Goal: Task Accomplishment & Management: Use online tool/utility

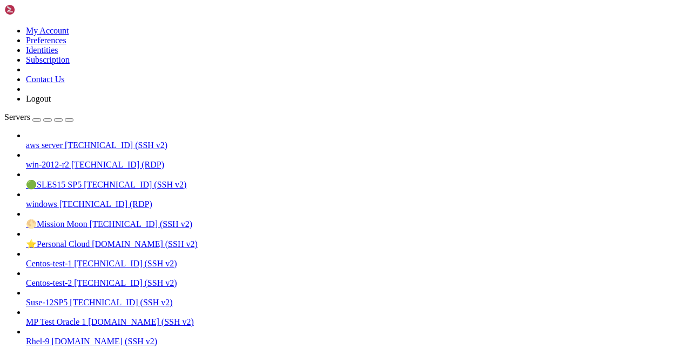
scroll to position [652, 0]
drag, startPoint x: 172, startPoint y: 946, endPoint x: 140, endPoint y: 836, distance: 114.7
drag, startPoint x: 250, startPoint y: 894, endPoint x: 206, endPoint y: 896, distance: 43.8
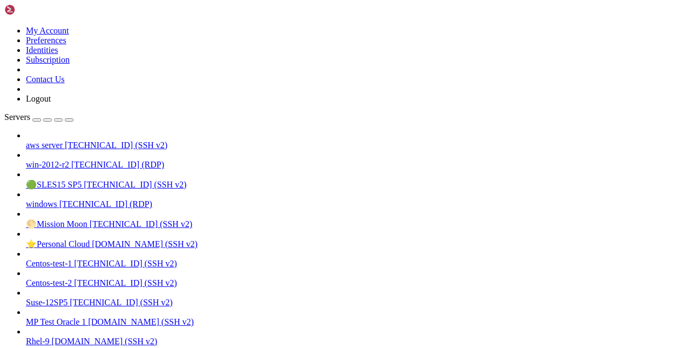
drag, startPoint x: 11, startPoint y: 855, endPoint x: 221, endPoint y: 956, distance: 233.5
drag, startPoint x: 171, startPoint y: 950, endPoint x: 148, endPoint y: 947, distance: 22.9
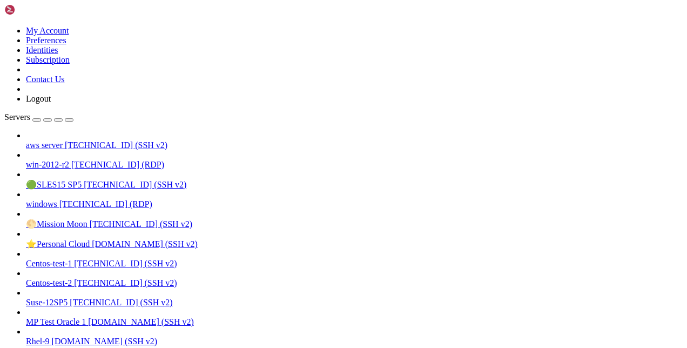
scroll to position [688, 0]
drag, startPoint x: 9, startPoint y: 909, endPoint x: 337, endPoint y: 1055, distance: 359.2
click html "Page up The rhc client and Red Hat Insights will enable analytics and additiona…"
drag, startPoint x: 12, startPoint y: 912, endPoint x: 184, endPoint y: 995, distance: 189.8
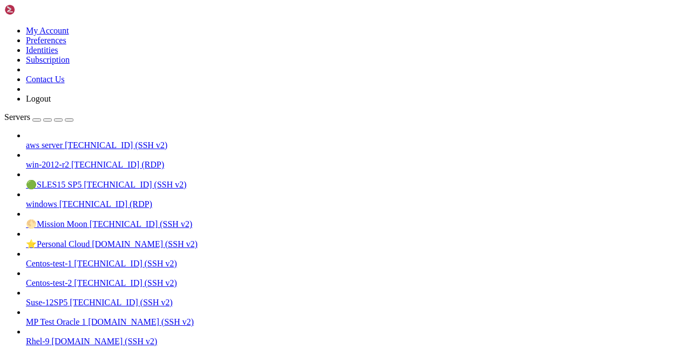
drag, startPoint x: 8, startPoint y: 798, endPoint x: 118, endPoint y: 928, distance: 170.4
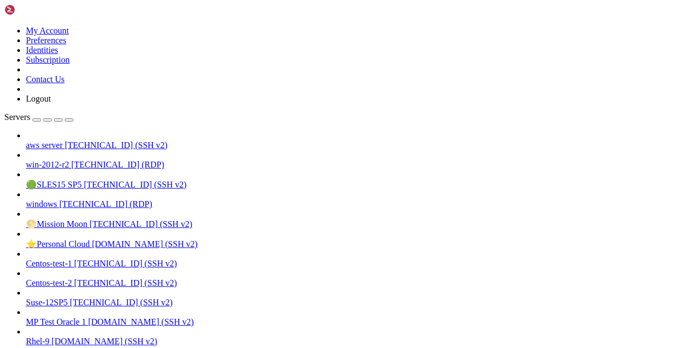
scroll to position [1827, 0]
drag, startPoint x: 12, startPoint y: 802, endPoint x: 205, endPoint y: 993, distance: 271.4
drag, startPoint x: 337, startPoint y: 837, endPoint x: 276, endPoint y: 860, distance: 64.4
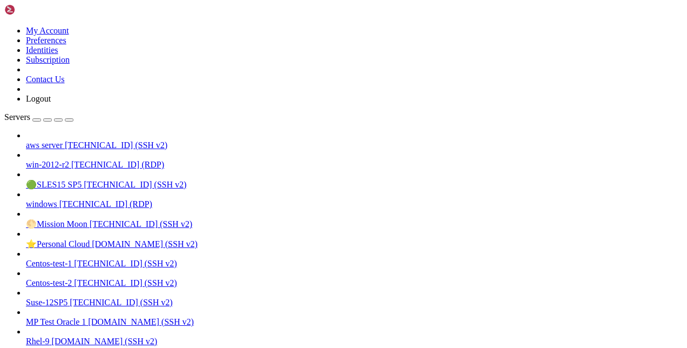
drag, startPoint x: 174, startPoint y: 853, endPoint x: 147, endPoint y: 853, distance: 27.0
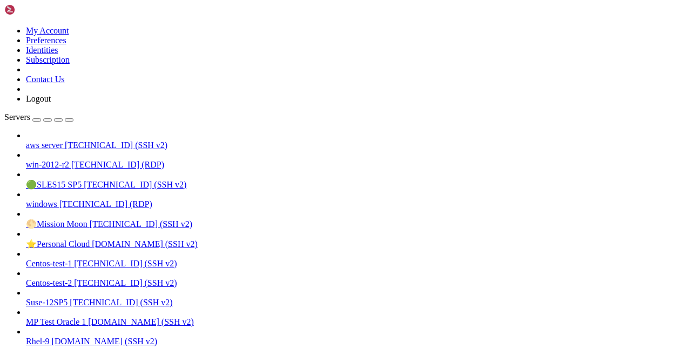
drag, startPoint x: 212, startPoint y: 908, endPoint x: 145, endPoint y: 889, distance: 69.7
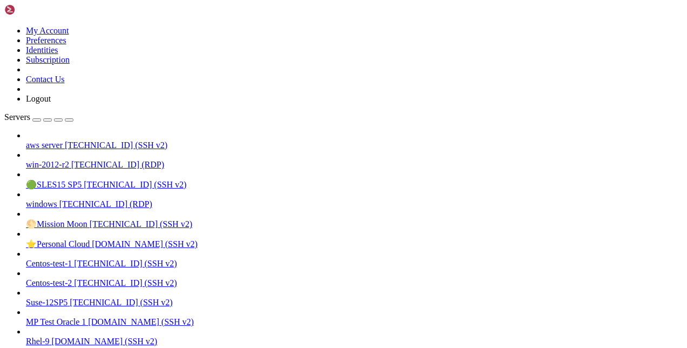
scroll to position [1964, 0]
drag, startPoint x: 198, startPoint y: 928, endPoint x: 165, endPoint y: 872, distance: 64.4
drag, startPoint x: 11, startPoint y: 938, endPoint x: 193, endPoint y: 997, distance: 191.1
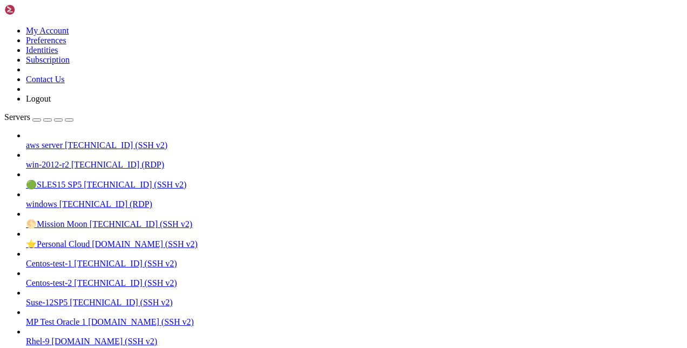
drag, startPoint x: 10, startPoint y: 894, endPoint x: 198, endPoint y: 996, distance: 213.1
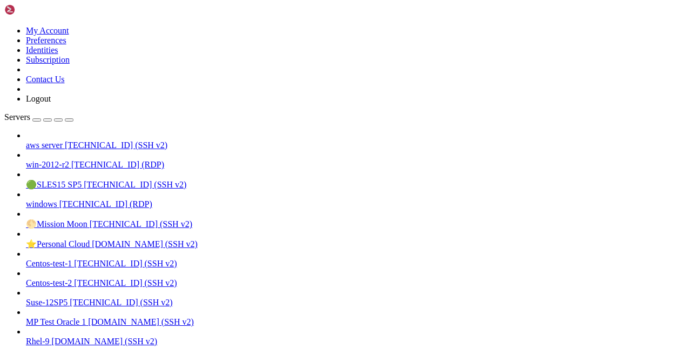
drag, startPoint x: 11, startPoint y: 783, endPoint x: 218, endPoint y: 997, distance: 297.8
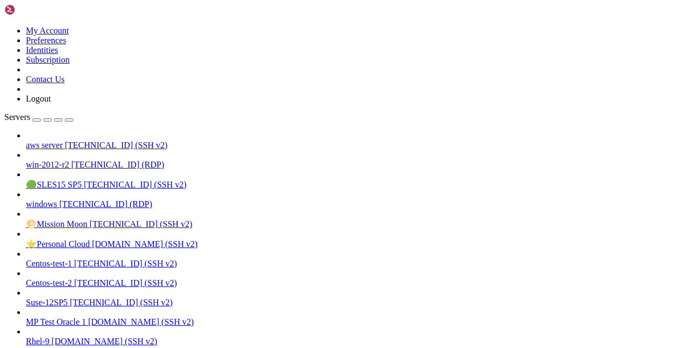
drag, startPoint x: 242, startPoint y: 889, endPoint x: 217, endPoint y: 897, distance: 26.3
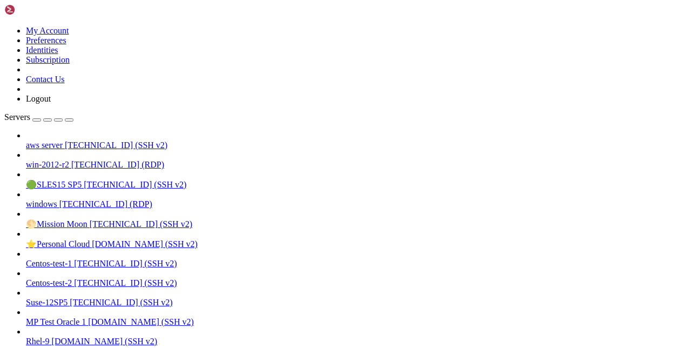
scroll to position [2708, 0]
drag, startPoint x: 13, startPoint y: 960, endPoint x: 187, endPoint y: 998, distance: 177.4
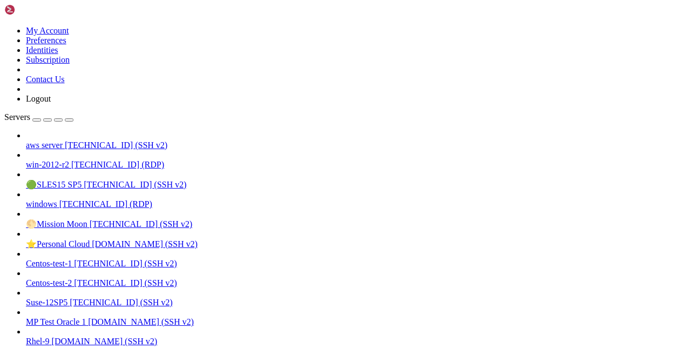
scroll to position [3029, 0]
drag, startPoint x: 11, startPoint y: 860, endPoint x: 244, endPoint y: 995, distance: 269.5
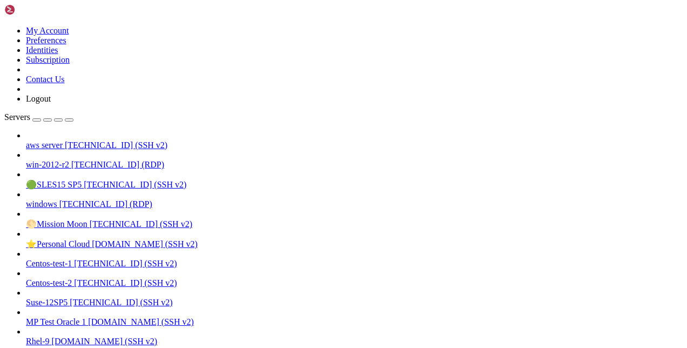
scroll to position [3047, 0]
drag, startPoint x: 284, startPoint y: 842, endPoint x: 193, endPoint y: 860, distance: 92.3
drag, startPoint x: 251, startPoint y: 830, endPoint x: 228, endPoint y: 919, distance: 91.9
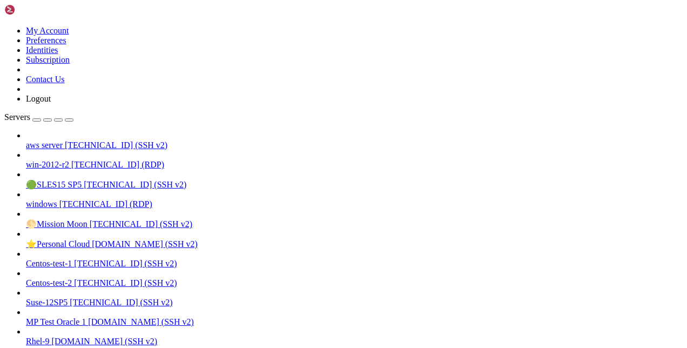
drag, startPoint x: 407, startPoint y: 810, endPoint x: 339, endPoint y: 886, distance: 102.1
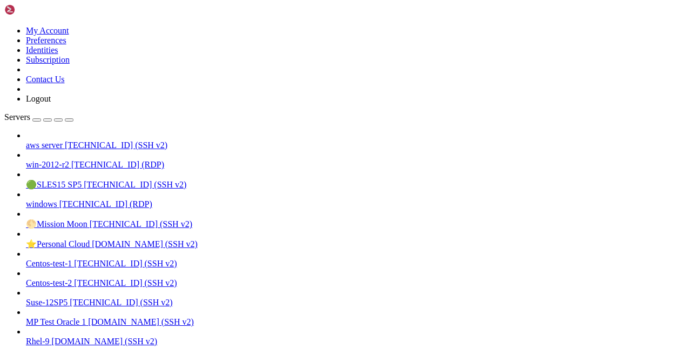
drag, startPoint x: 10, startPoint y: 950, endPoint x: 109, endPoint y: 951, distance: 98.8
drag, startPoint x: 10, startPoint y: 947, endPoint x: 109, endPoint y: 950, distance: 99.4
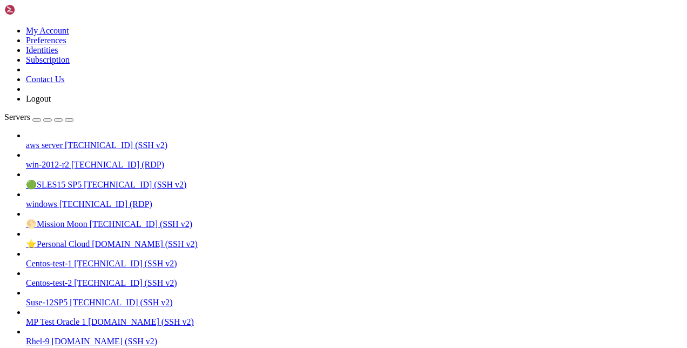
scroll to position [3167, 0]
drag, startPoint x: 334, startPoint y: 832, endPoint x: 266, endPoint y: 862, distance: 74.0
drag, startPoint x: 341, startPoint y: 888, endPoint x: 318, endPoint y: 890, distance: 23.3
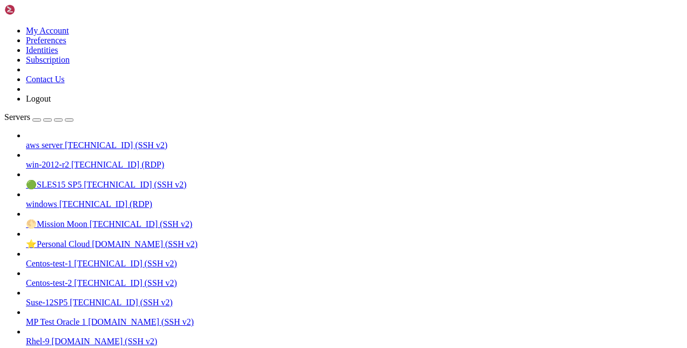
drag, startPoint x: 165, startPoint y: 743, endPoint x: 126, endPoint y: 814, distance: 80.7
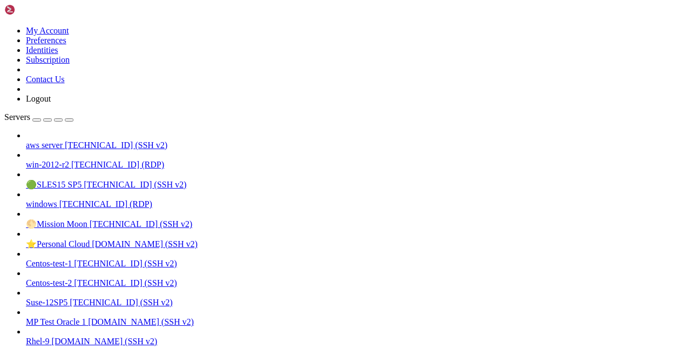
drag, startPoint x: 243, startPoint y: 895, endPoint x: 186, endPoint y: 904, distance: 57.9
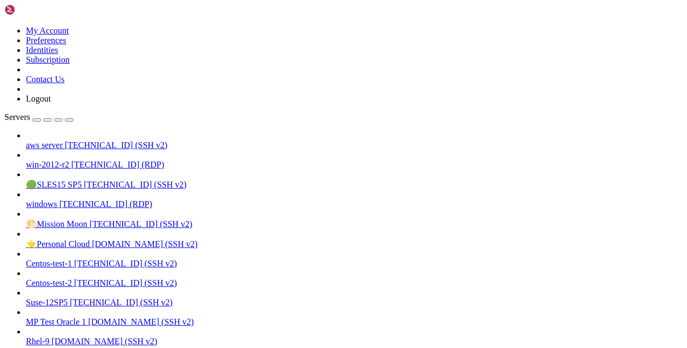
drag, startPoint x: 216, startPoint y: 941, endPoint x: 168, endPoint y: 912, distance: 56.2
drag, startPoint x: 10, startPoint y: 775, endPoint x: 248, endPoint y: 995, distance: 324.4
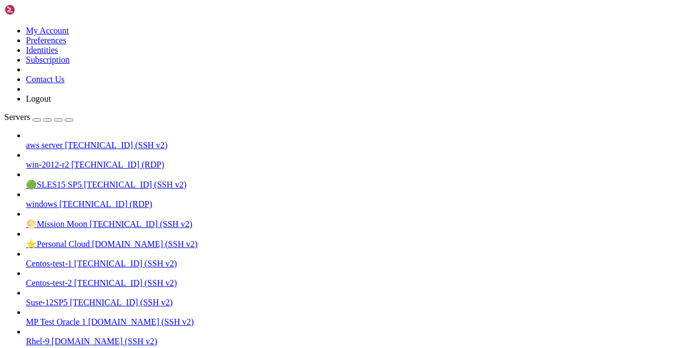
drag, startPoint x: 219, startPoint y: 819, endPoint x: 180, endPoint y: 821, distance: 38.9
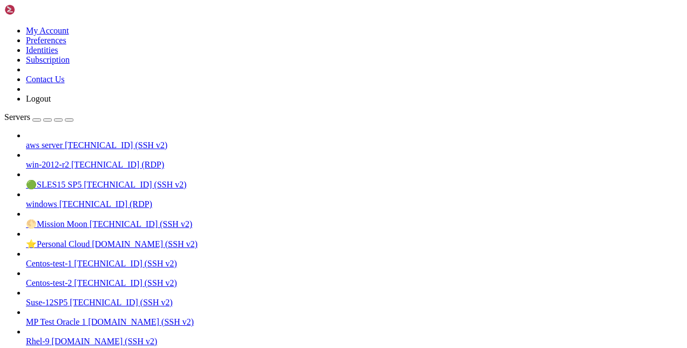
drag, startPoint x: 170, startPoint y: 876, endPoint x: 252, endPoint y: 877, distance: 82.1
drag, startPoint x: 10, startPoint y: 829, endPoint x: 192, endPoint y: 995, distance: 246.2
